Goal: Task Accomplishment & Management: Use online tool/utility

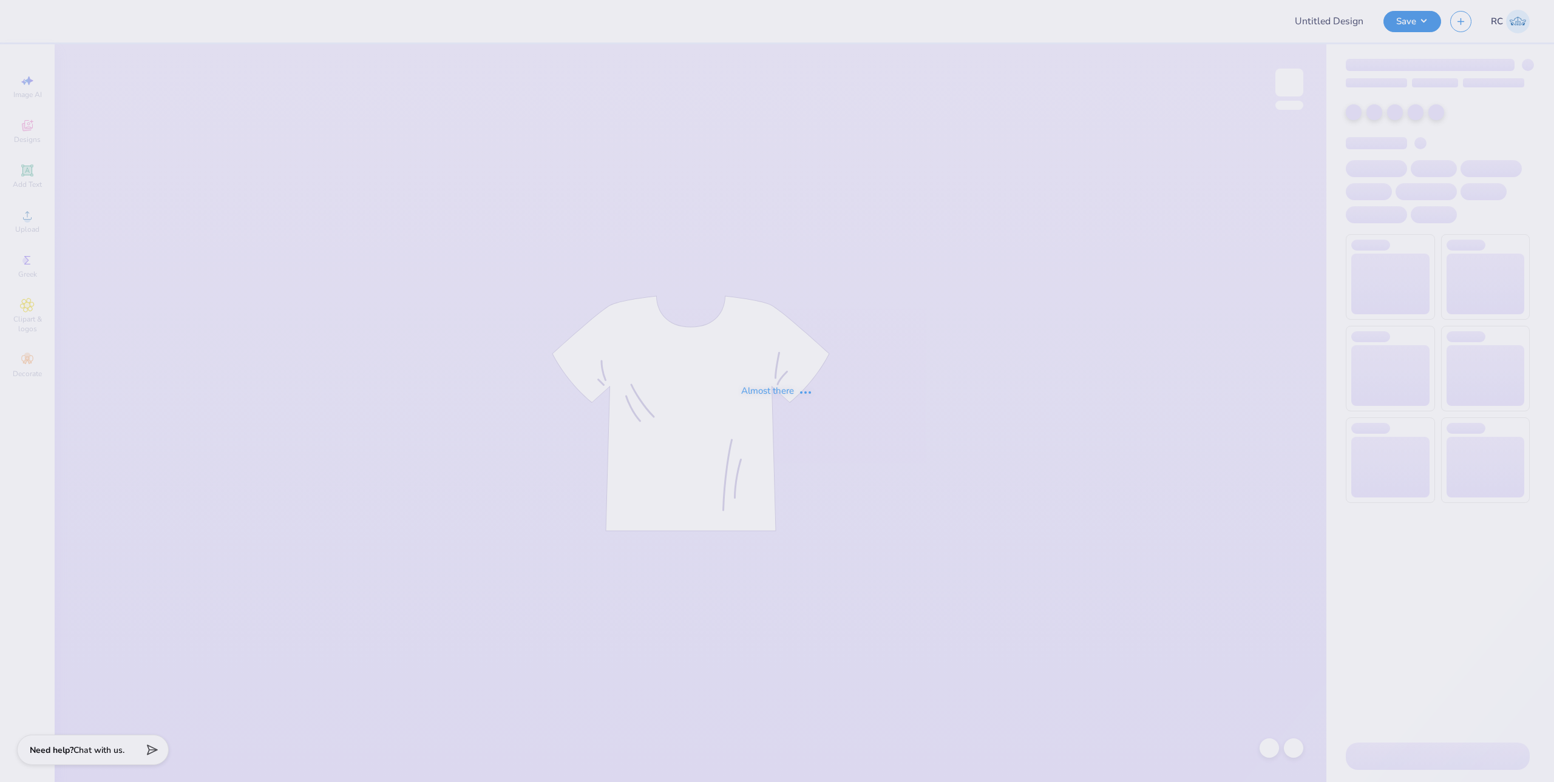
type input "Building Shirt for Nico"
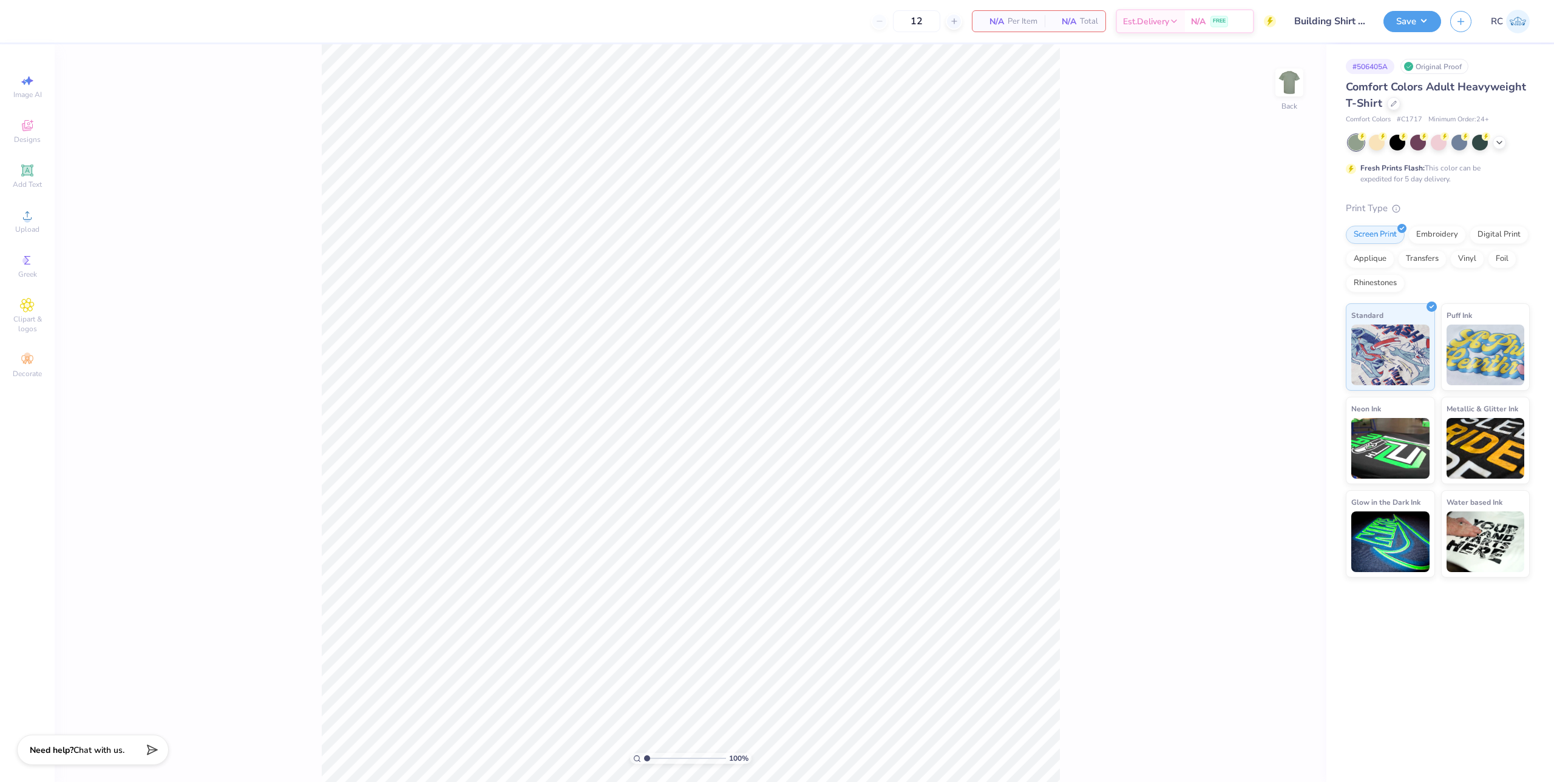
click at [452, 21] on div "12 N/A Per Item N/A Total Est. Delivery N/A FREE" at bounding box center [654, 21] width 1242 height 42
click at [382, 25] on div "12 N/A Per Item N/A Total Est. Delivery N/A FREE" at bounding box center [654, 21] width 1242 height 42
